Goal: Information Seeking & Learning: Learn about a topic

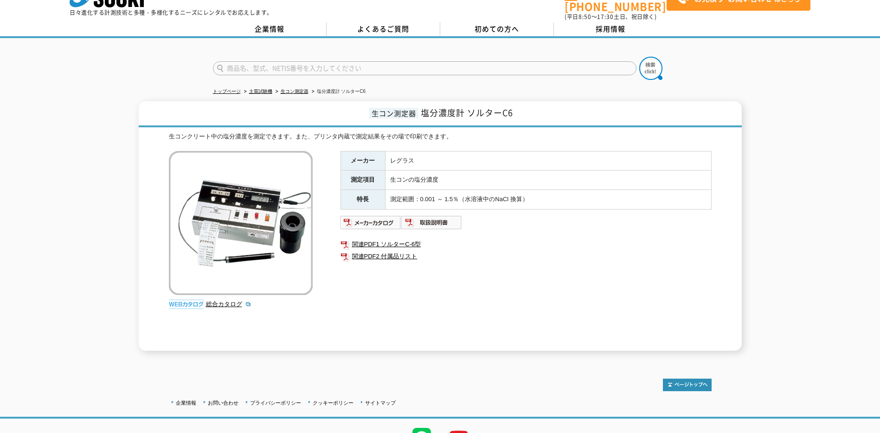
scroll to position [5, 0]
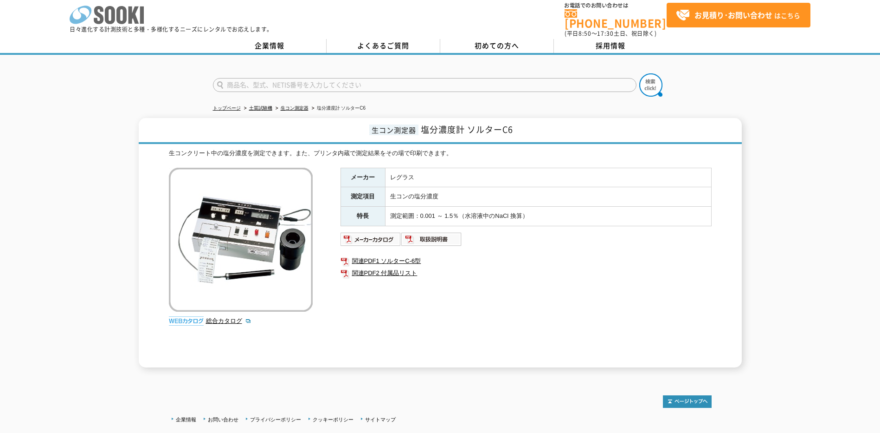
click at [126, 14] on icon at bounding box center [121, 15] width 10 height 18
click at [373, 234] on img at bounding box center [371, 239] width 61 height 15
click at [395, 207] on td "測定範囲：0.001 ～ 1.5％（水溶液中のNaCl 換算）" at bounding box center [548, 216] width 326 height 19
drag, startPoint x: 423, startPoint y: 124, endPoint x: 518, endPoint y: 126, distance: 95.2
click at [518, 126] on h1 "生コン測定器 塩分濃度計 ソルターC6" at bounding box center [440, 131] width 603 height 26
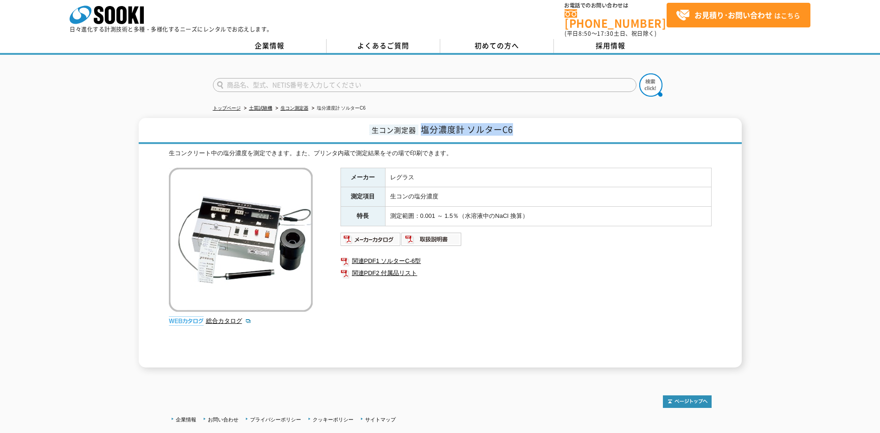
drag, startPoint x: 518, startPoint y: 126, endPoint x: 497, endPoint y: 123, distance: 21.5
copy span "塩分濃度計 ソルターC6"
drag, startPoint x: 387, startPoint y: 170, endPoint x: 416, endPoint y: 171, distance: 29.7
click at [416, 171] on td "レグラス" at bounding box center [548, 177] width 326 height 19
drag, startPoint x: 416, startPoint y: 171, endPoint x: 408, endPoint y: 173, distance: 8.5
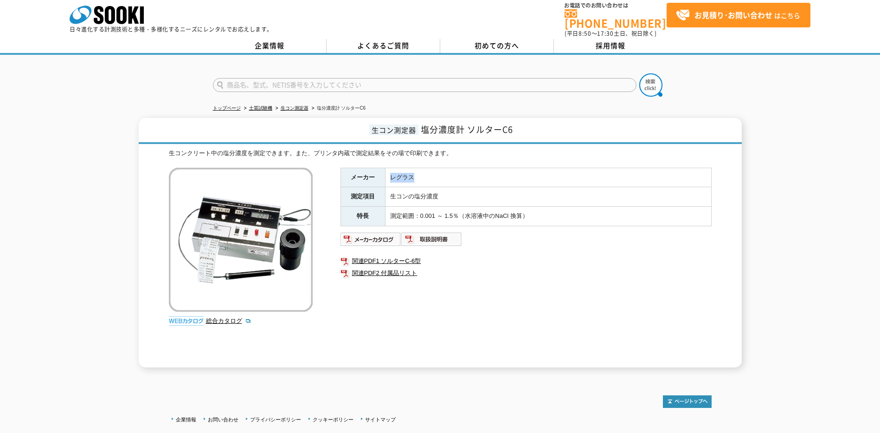
copy td "レグラス"
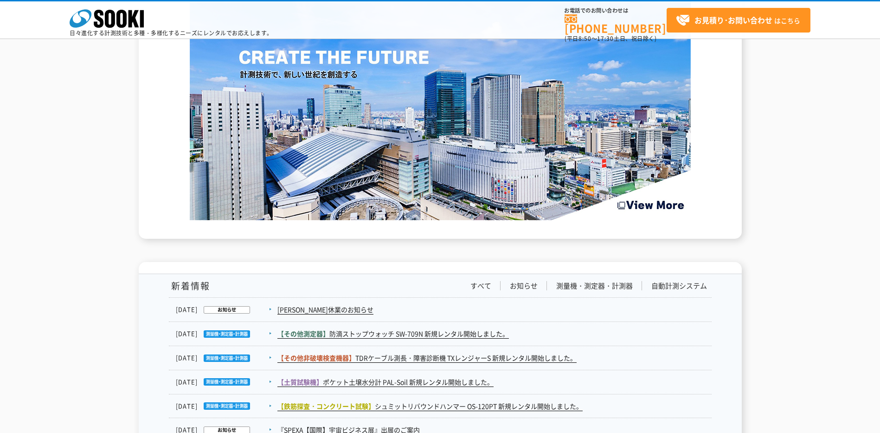
scroll to position [1439, 0]
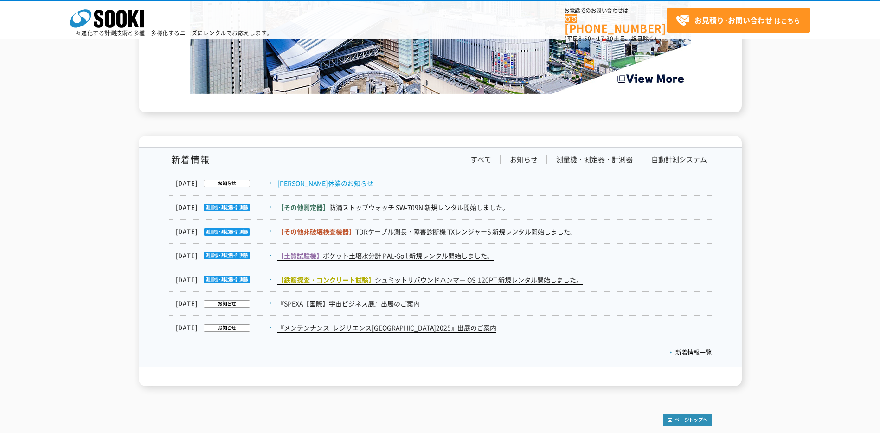
click at [321, 178] on link "夏季休業のお知らせ" at bounding box center [326, 183] width 96 height 10
click at [317, 178] on link "夏季休業のお知らせ" at bounding box center [326, 183] width 96 height 10
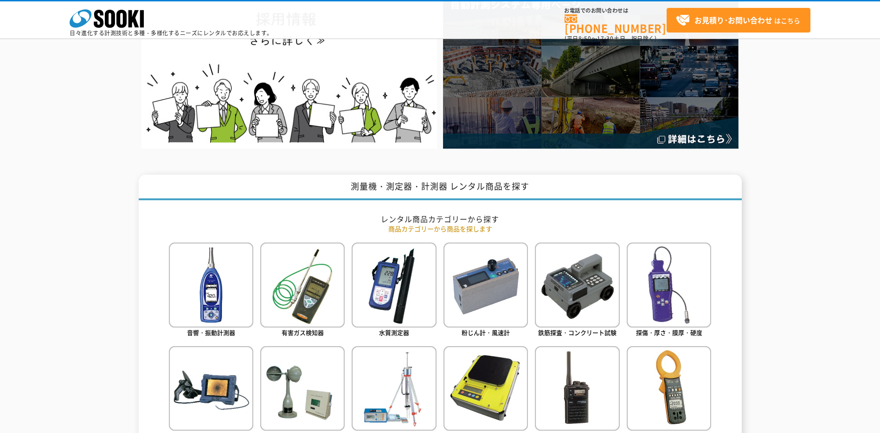
scroll to position [0, 0]
